Goal: Task Accomplishment & Management: Complete application form

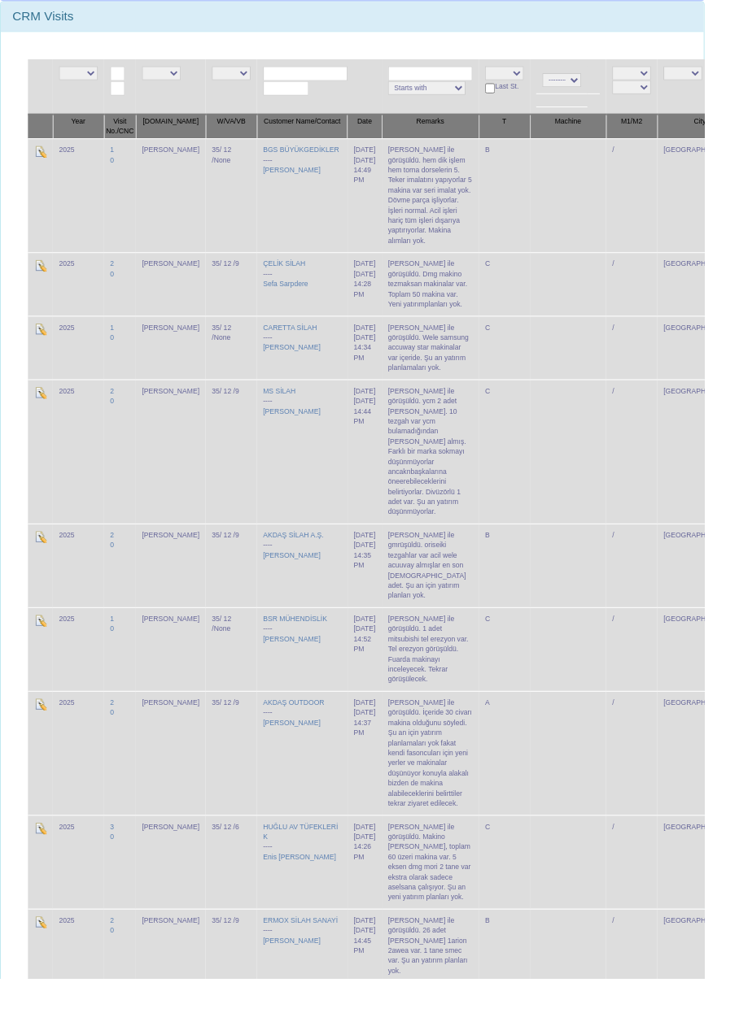
scroll to position [166, 0]
click at [41, 645] on img at bounding box center [42, 651] width 13 height 13
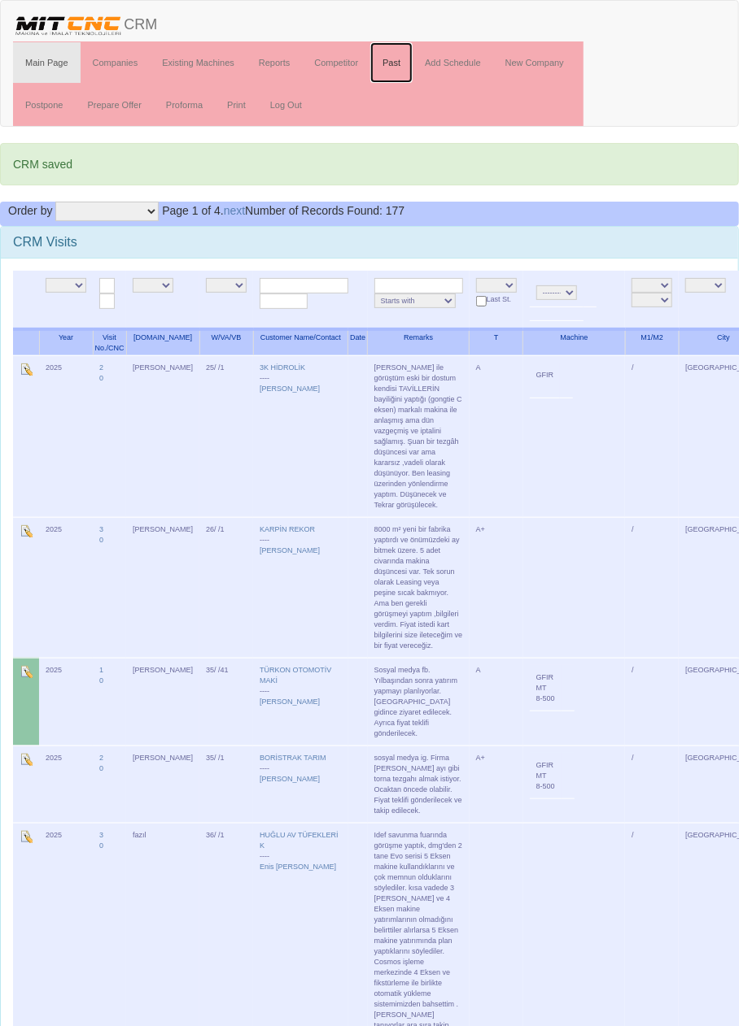
click at [394, 61] on link "Past" at bounding box center [391, 62] width 42 height 41
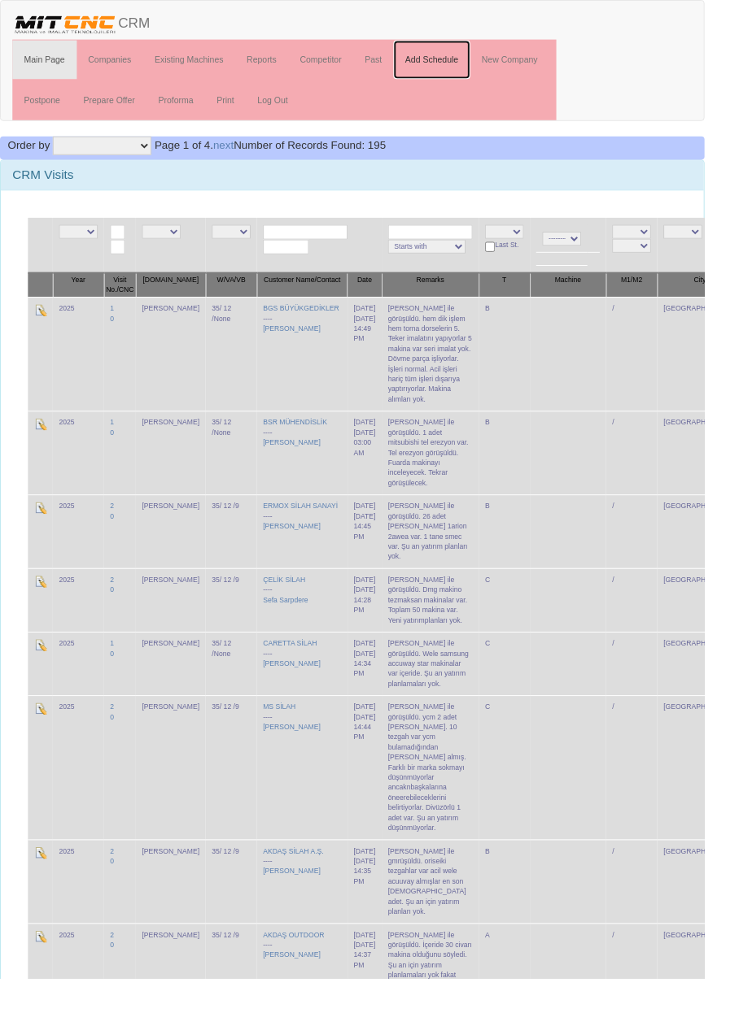
click at [457, 59] on link "Add Schedule" at bounding box center [452, 62] width 81 height 41
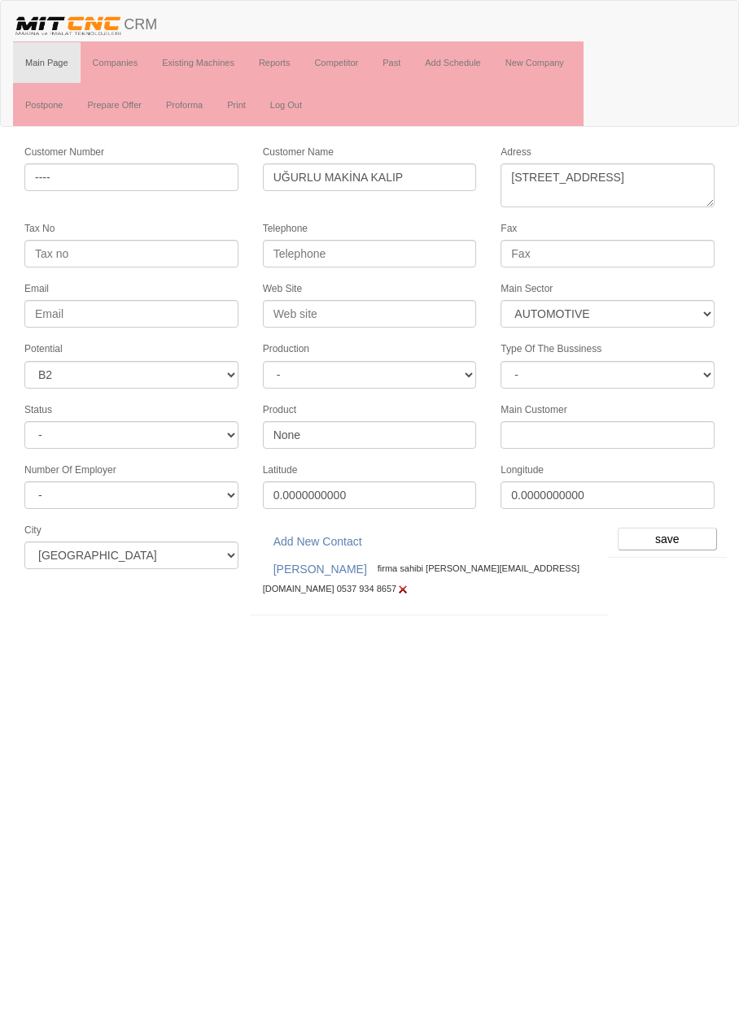
select select "370"
select select "5"
click at [693, 531] on input "save" at bounding box center [666, 539] width 99 height 23
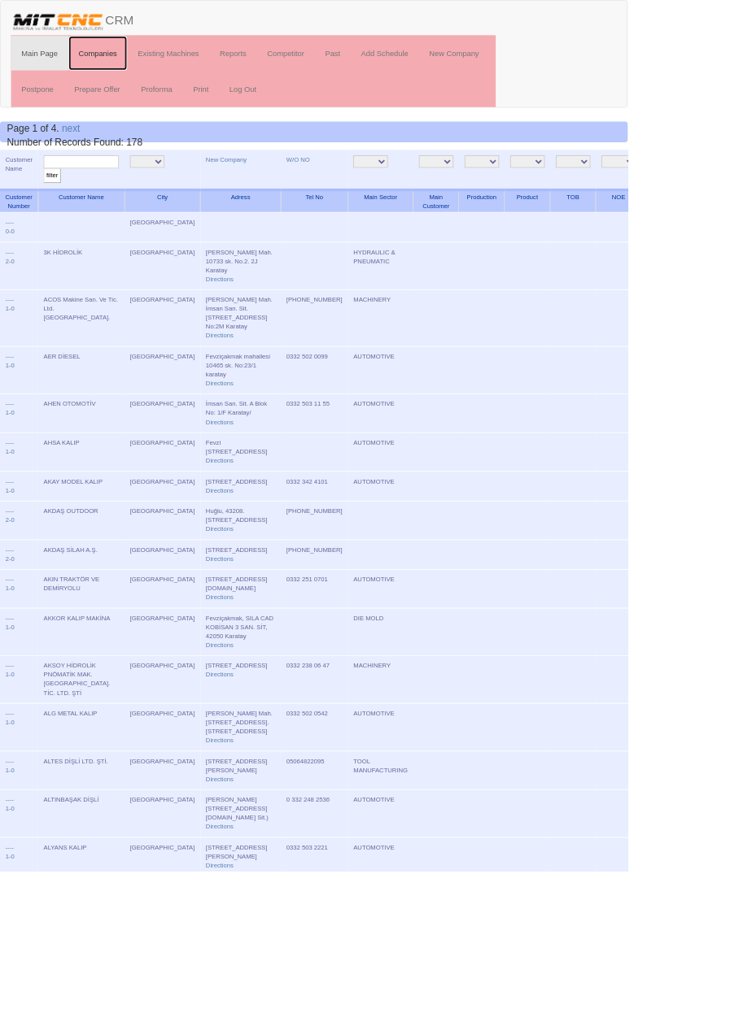
click at [123, 59] on link "Companies" at bounding box center [116, 62] width 70 height 41
click at [242, 188] on link "New Company" at bounding box center [266, 188] width 48 height 8
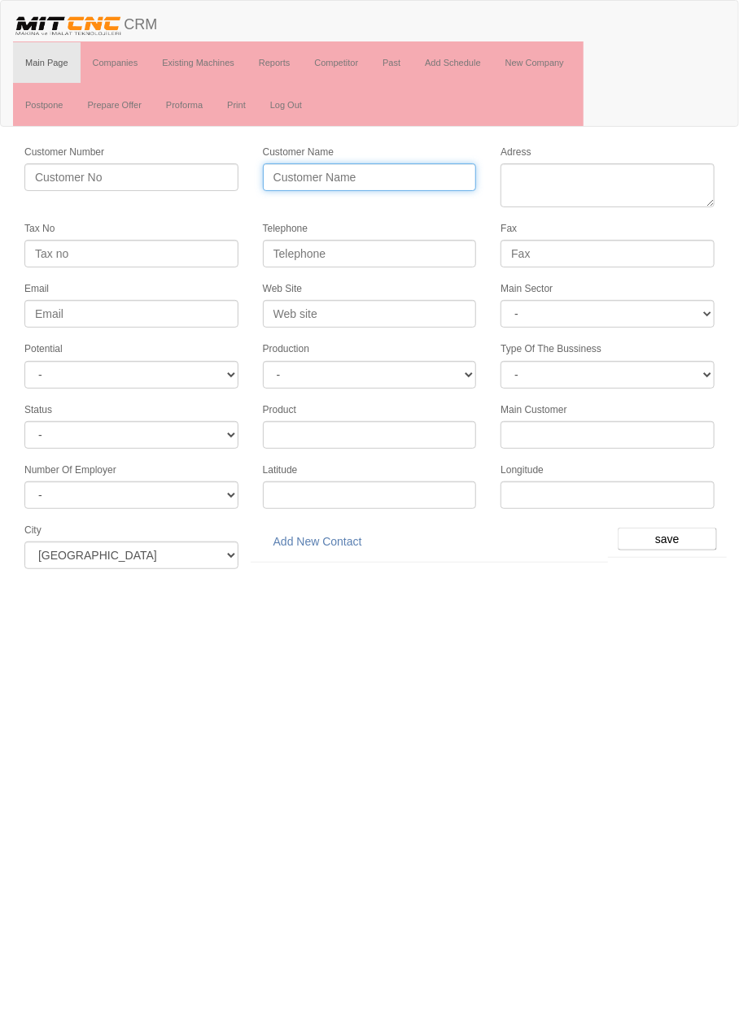
click at [393, 169] on input "Customer Name" at bounding box center [370, 177] width 214 height 28
type input "Mersinliler"
type input "MERSİNLİLER MAKİNA"
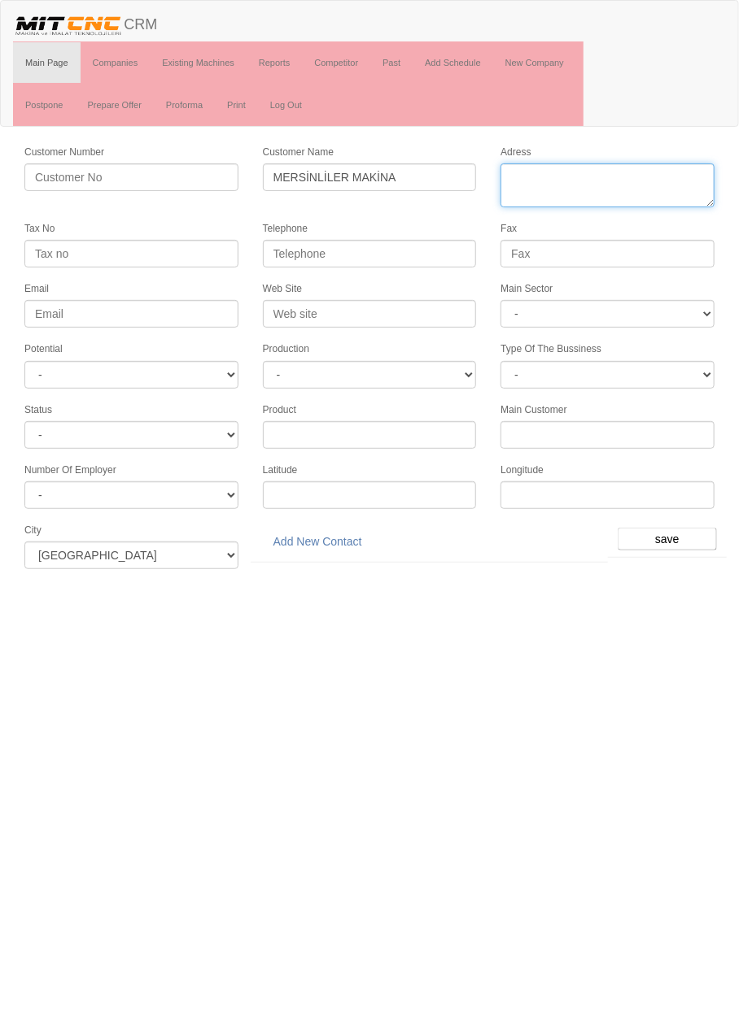
click at [596, 172] on textarea "Adress" at bounding box center [607, 185] width 214 height 44
paste textarea "Fevziçakmak Mah., Gülistan Cad., 23"
type textarea "Fevziçakmak Mah., Gülistan Cad., 23 karatay"
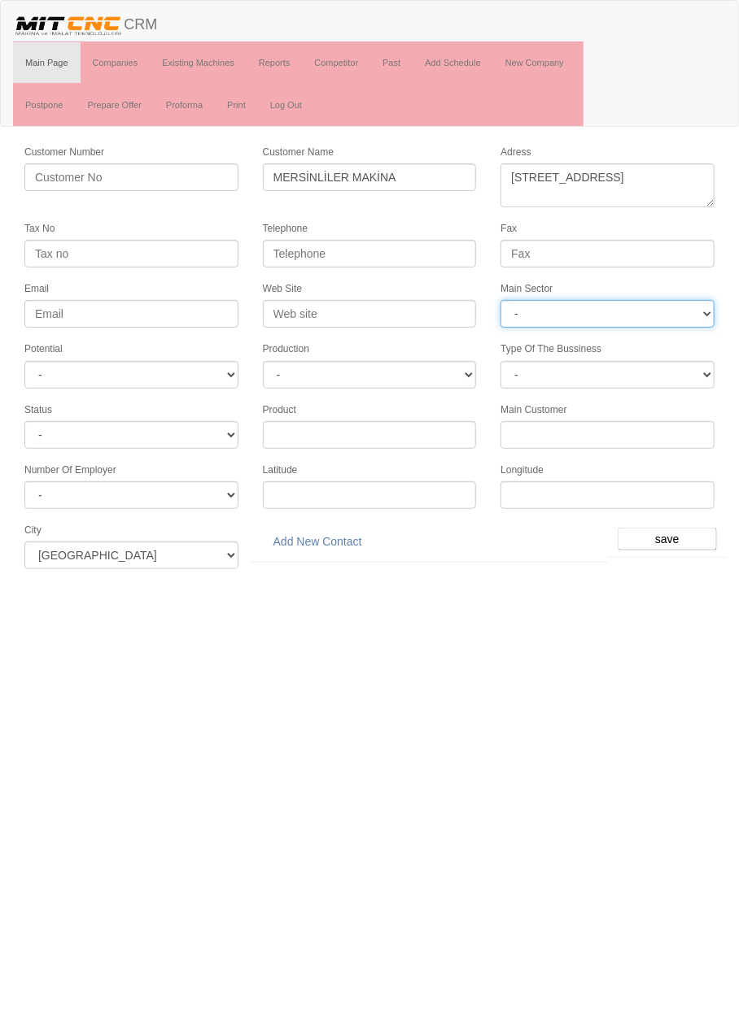
click at [613, 311] on select "- DIE MOLD MACHINERY DEFENCE ELECTRICAL COMPONENTS MEDICAL TOOL MANUFACTURING J…" at bounding box center [607, 314] width 214 height 28
select select "370"
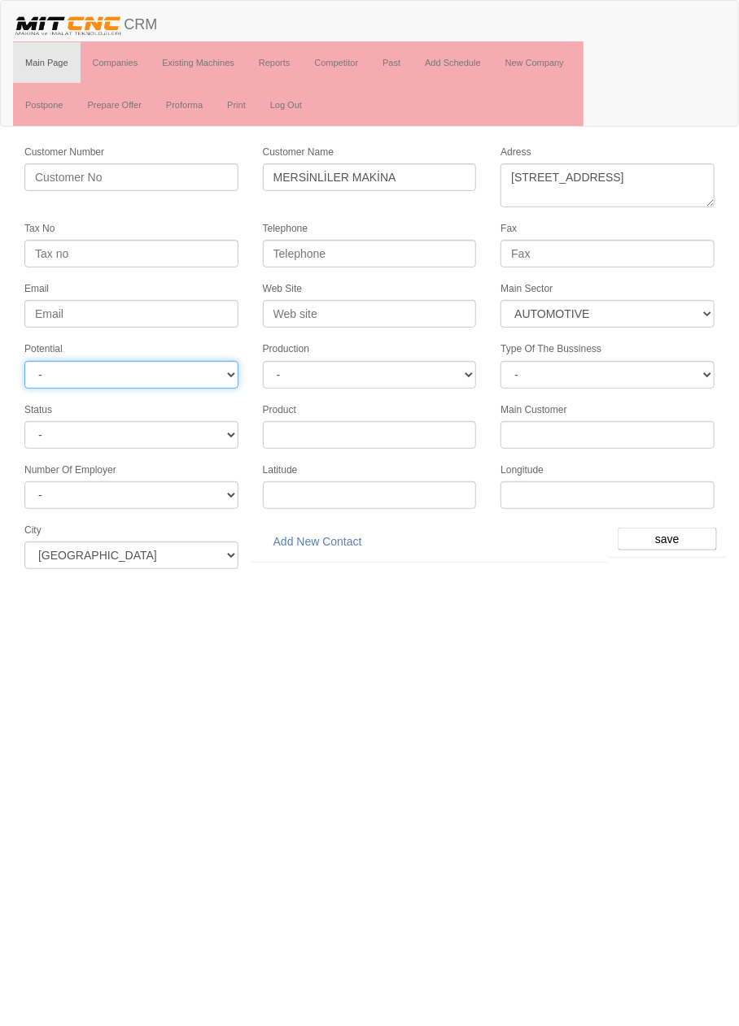
click at [225, 367] on select "- A1 A2 A3 B1 B2 B3 C1 C2 C3" at bounding box center [131, 375] width 214 height 28
select select "6"
click at [677, 530] on input "save" at bounding box center [666, 539] width 99 height 23
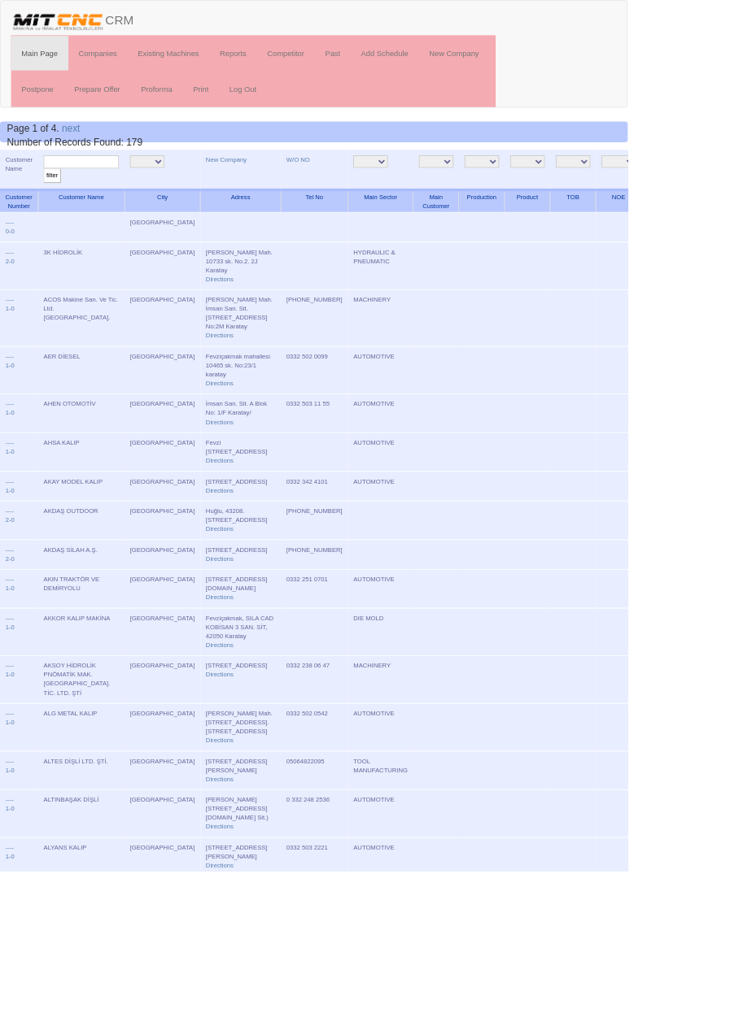
click at [109, 192] on input "text" at bounding box center [95, 190] width 89 height 15
type input "mersin"
click at [51, 198] on input "filter" at bounding box center [61, 206] width 20 height 17
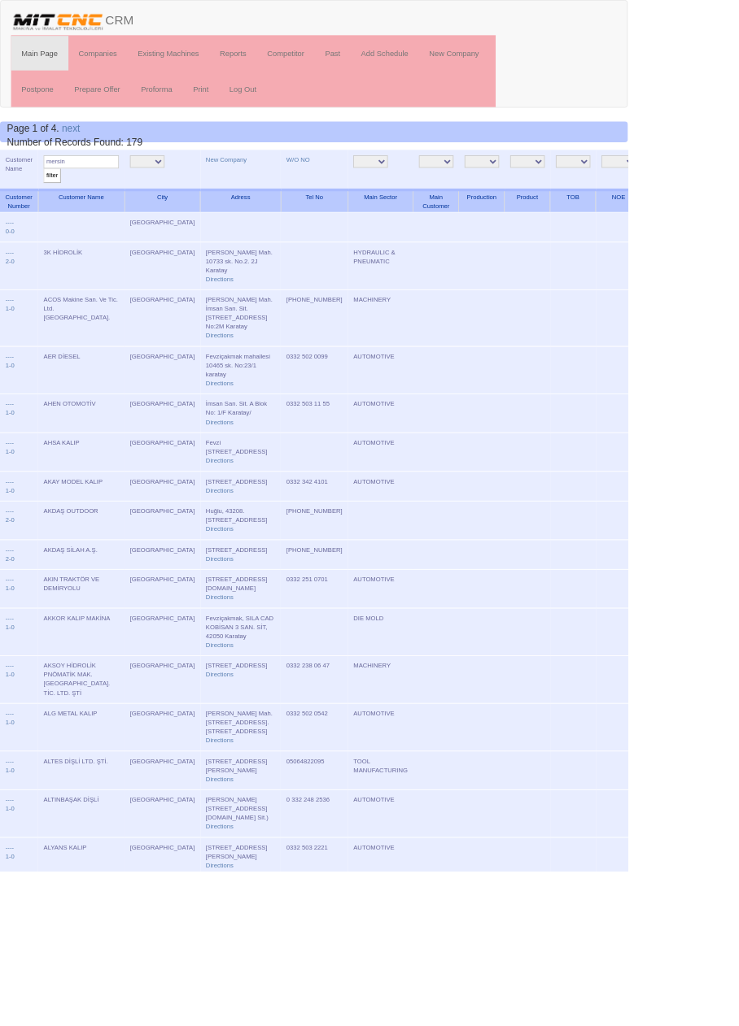
click at [103, 185] on input "mersin" at bounding box center [95, 190] width 89 height 15
click at [51, 198] on input "filter" at bounding box center [61, 206] width 20 height 17
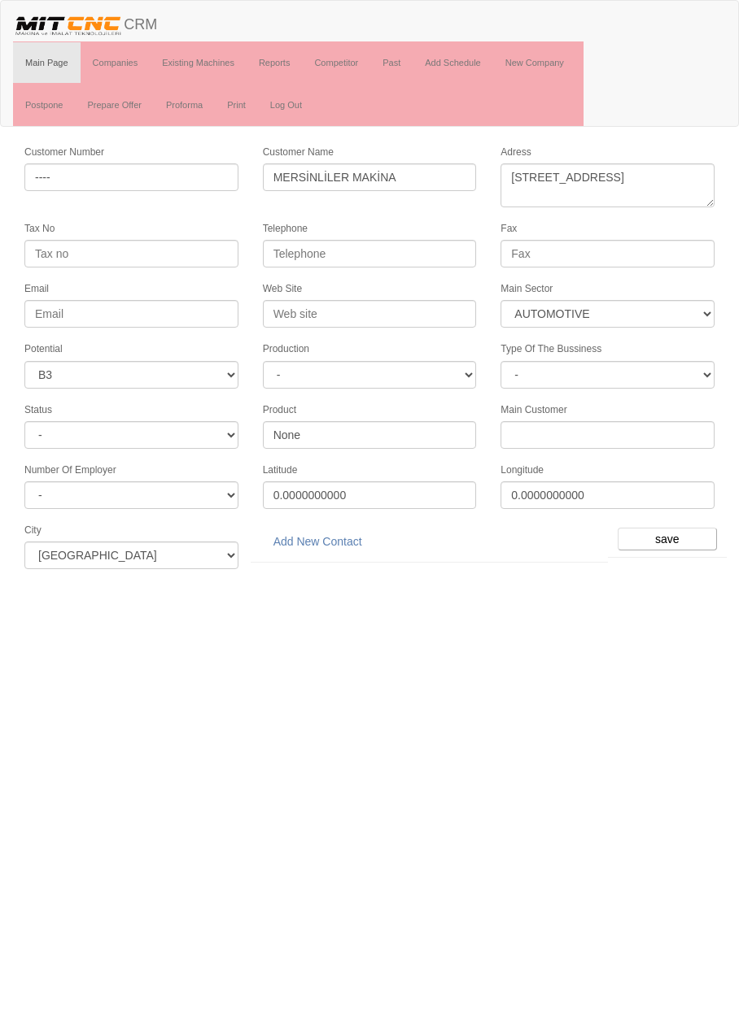
select select "370"
select select "6"
click at [667, 186] on textarea "Fevziçakmak Mah., Gülistan Cad., 23 karatay" at bounding box center [607, 185] width 214 height 44
click at [656, 192] on textarea "Fevziçakmak Mah., Gülistan Cad., 23 karatay" at bounding box center [607, 185] width 214 height 44
click at [653, 188] on textarea "[STREET_ADDRESS]" at bounding box center [607, 185] width 214 height 44
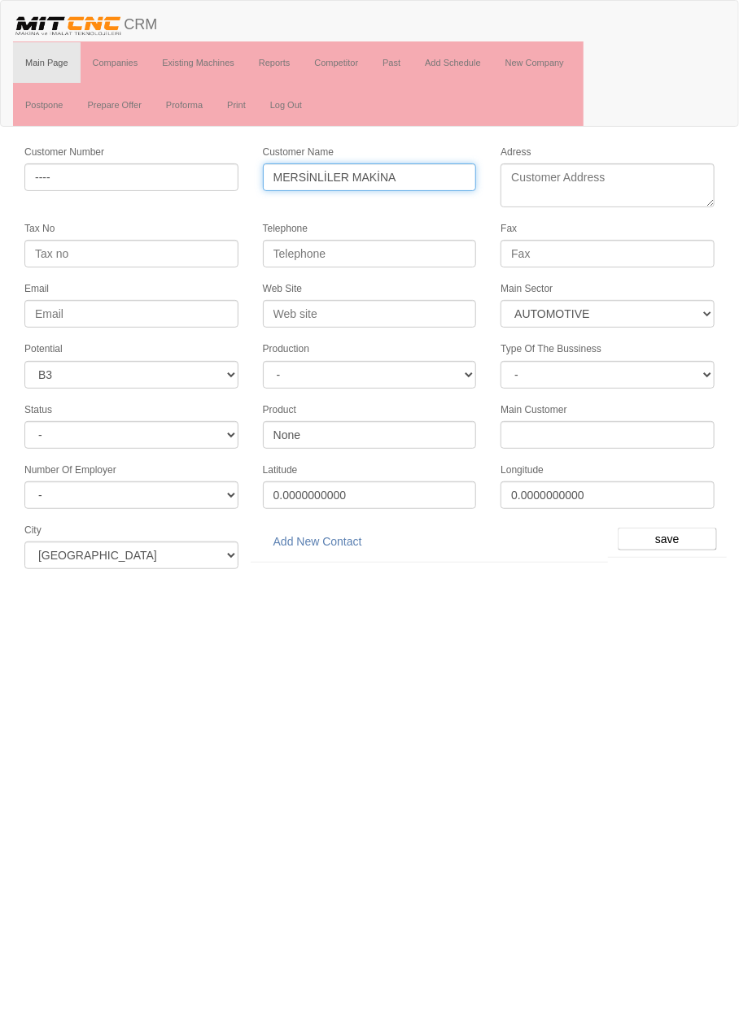
click at [430, 170] on input "MERSİNLİLER MAKİNA" at bounding box center [370, 177] width 214 height 28
click at [429, 181] on input "MERSİNLİLER MAKİNA" at bounding box center [370, 177] width 214 height 28
click at [422, 176] on input "MERSİNLİLER MAKİNA" at bounding box center [370, 177] width 214 height 28
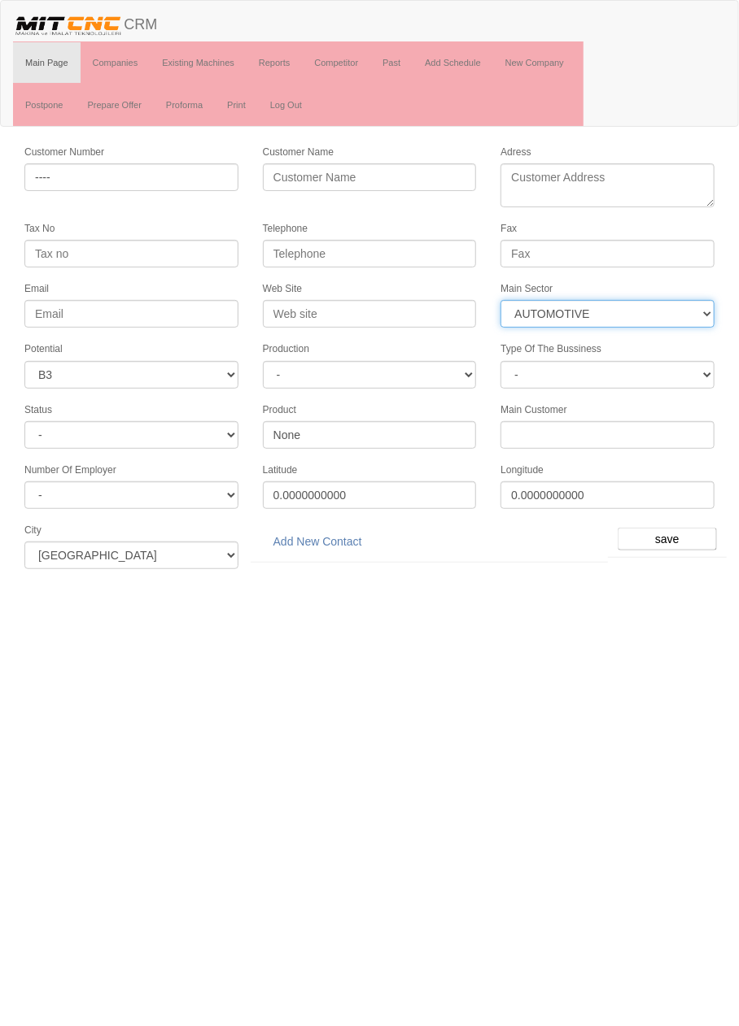
click at [631, 300] on select "- DIE MOLD MACHINERY DEFENCE ELECTRICAL COMPONENTS MEDICAL TOOL MANUFACTURING J…" at bounding box center [607, 314] width 214 height 28
select select
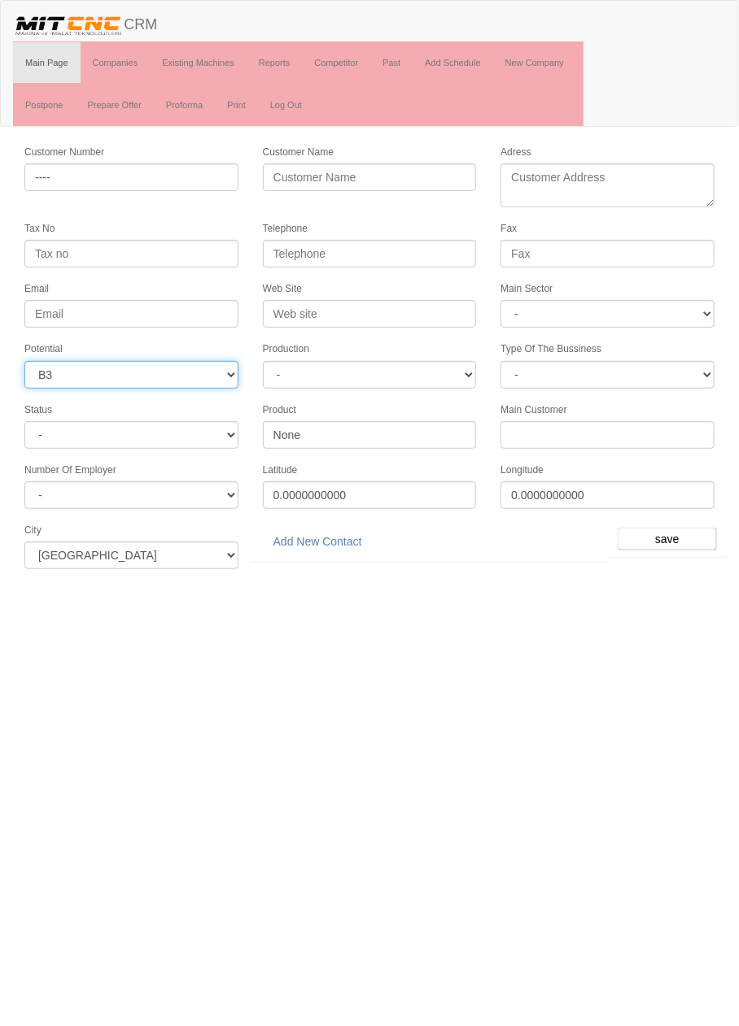
click at [201, 372] on select "- A1 A2 A3 B1 B2 B3 C1 C2 C3" at bounding box center [131, 375] width 214 height 28
select select
click at [673, 528] on input "save" at bounding box center [666, 539] width 99 height 23
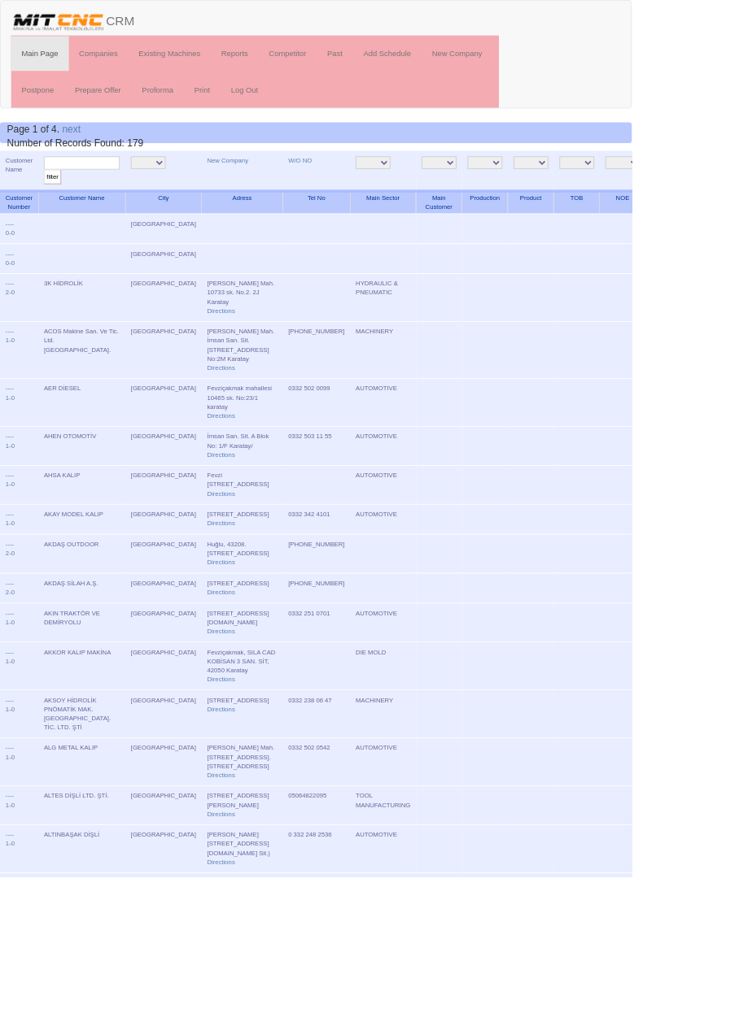
click at [115, 190] on input "text" at bounding box center [95, 190] width 89 height 15
type input "Mers"
click at [51, 198] on input "filter" at bounding box center [61, 206] width 20 height 17
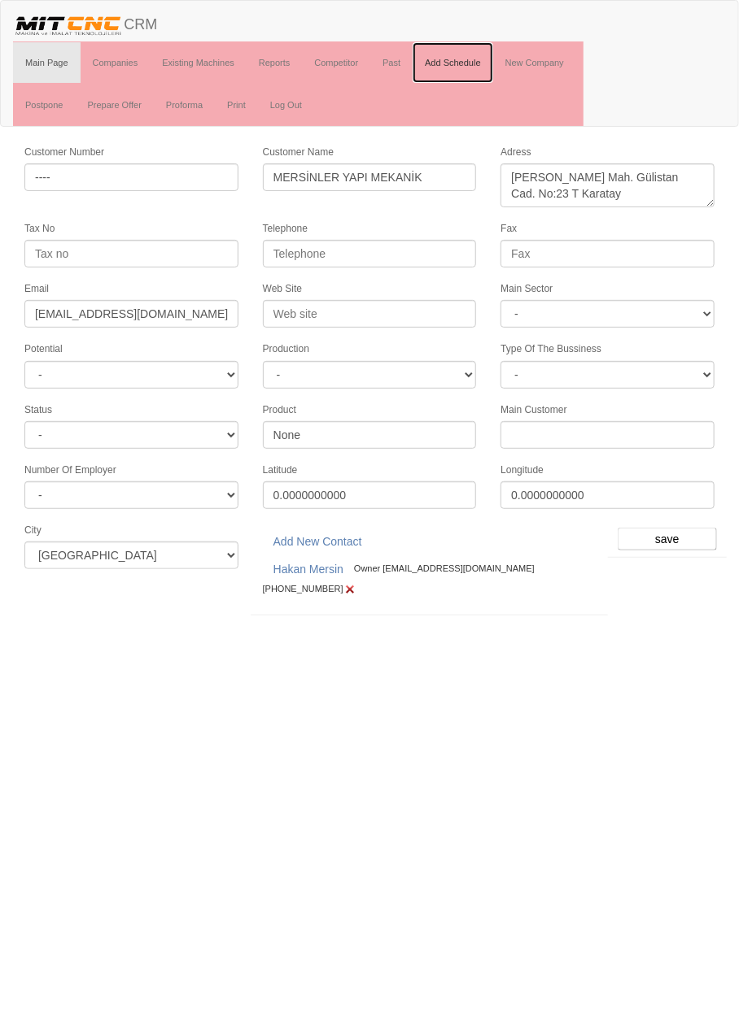
click at [462, 59] on link "Add Schedule" at bounding box center [452, 62] width 81 height 41
click at [677, 534] on input "save" at bounding box center [666, 539] width 99 height 23
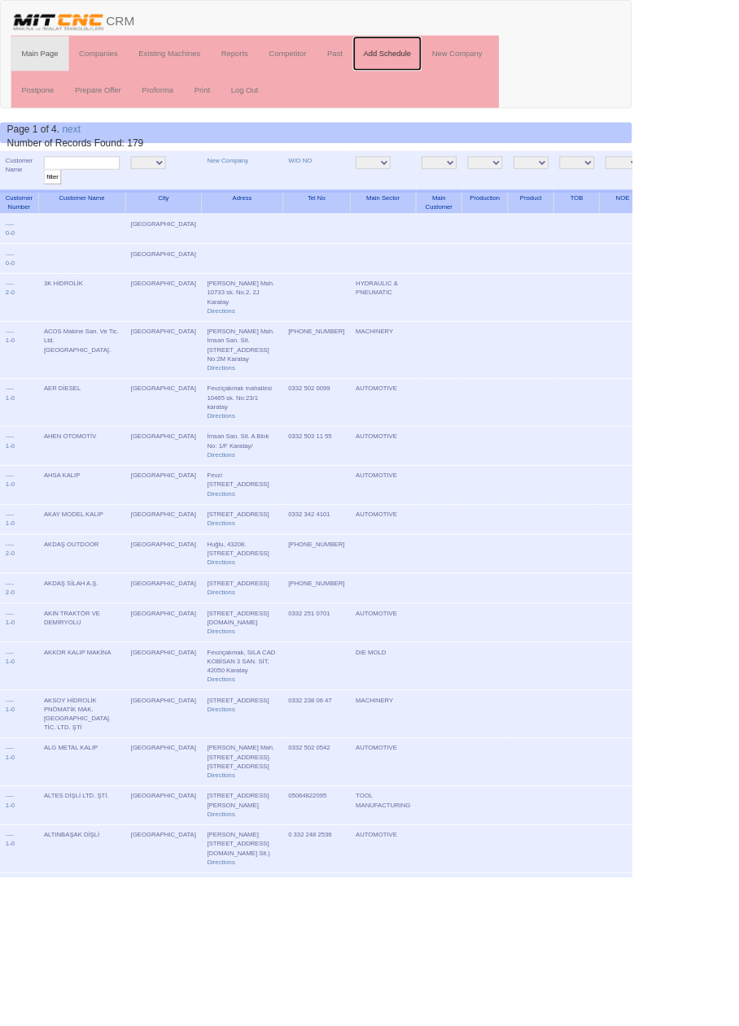
click at [469, 61] on link "Add Schedule" at bounding box center [452, 62] width 81 height 41
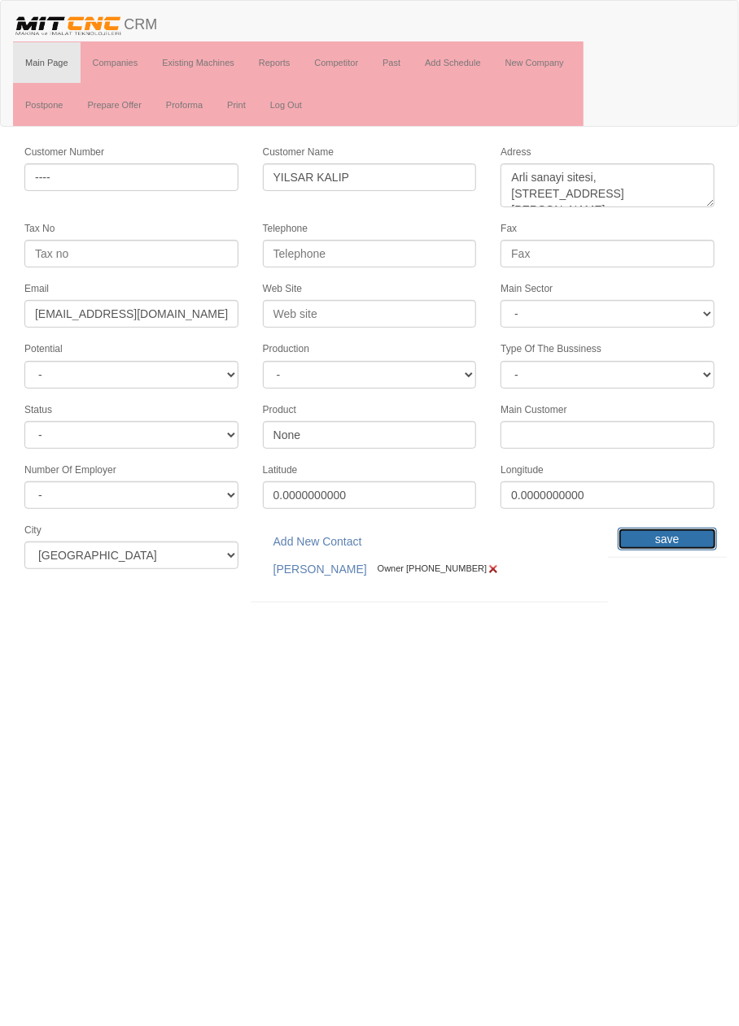
click at [674, 533] on input "save" at bounding box center [666, 539] width 99 height 23
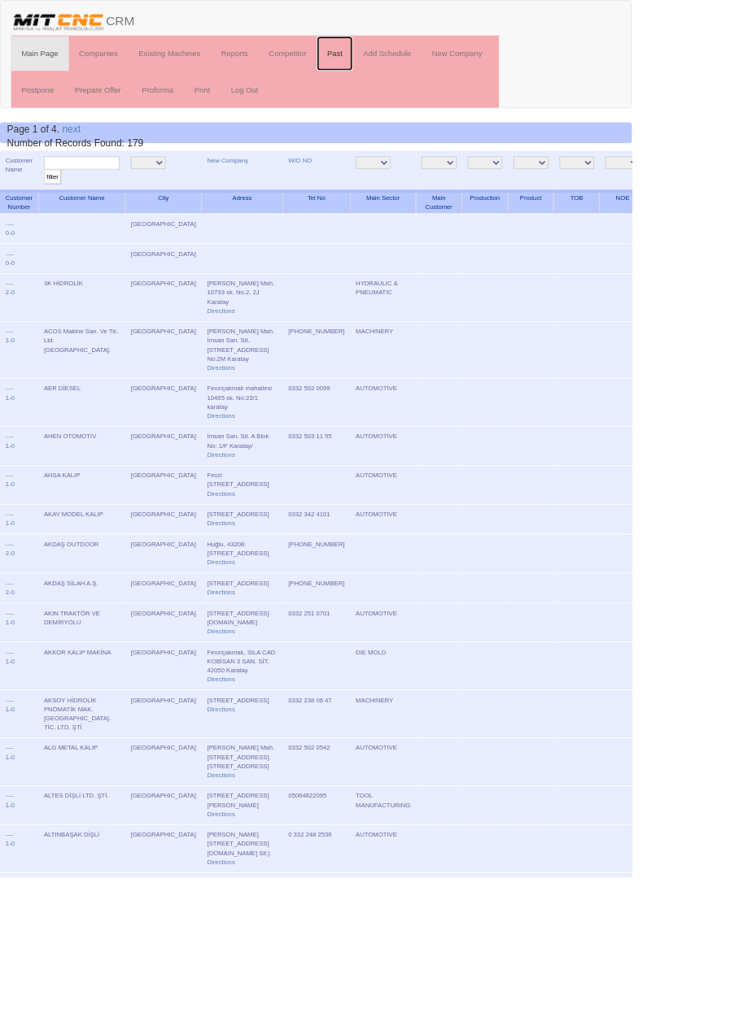
click at [394, 63] on link "Past" at bounding box center [391, 62] width 42 height 41
